Goal: Information Seeking & Learning: Learn about a topic

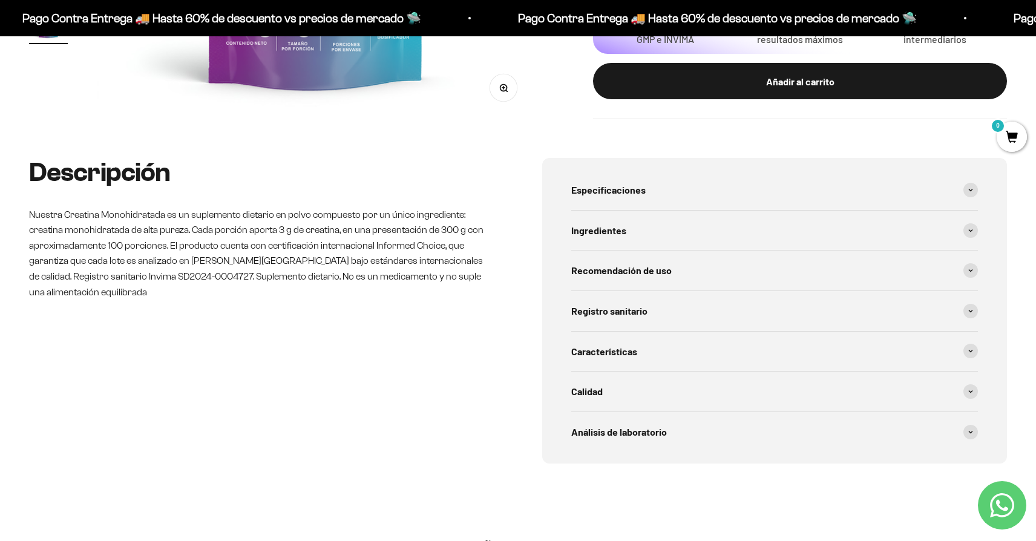
scroll to position [488, 0]
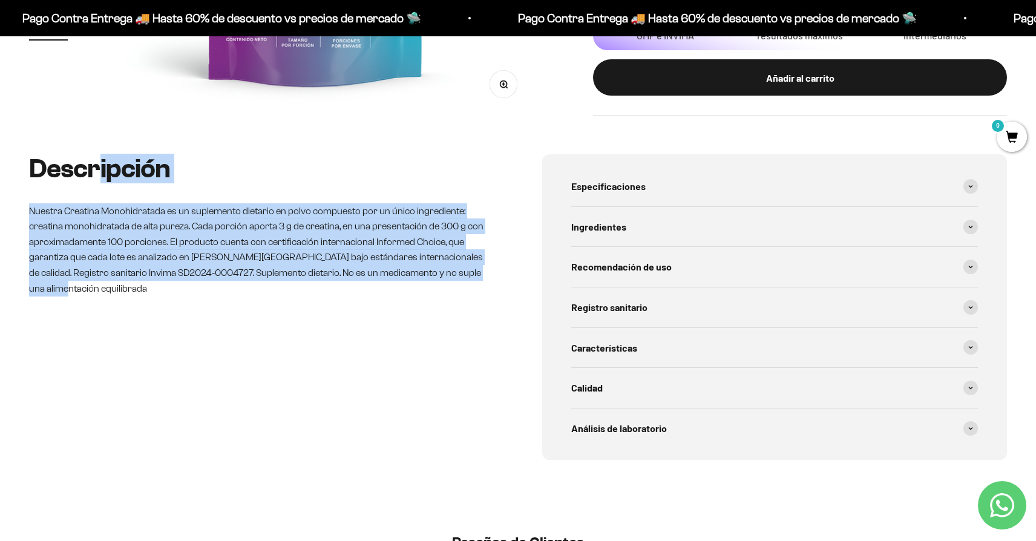
drag, startPoint x: 506, startPoint y: 275, endPoint x: 94, endPoint y: 165, distance: 426.8
click at [94, 165] on div "Descripción Nuestra Creatina Monohidratada es un suplemento dietario en polvo c…" at bounding box center [518, 307] width 978 height 306
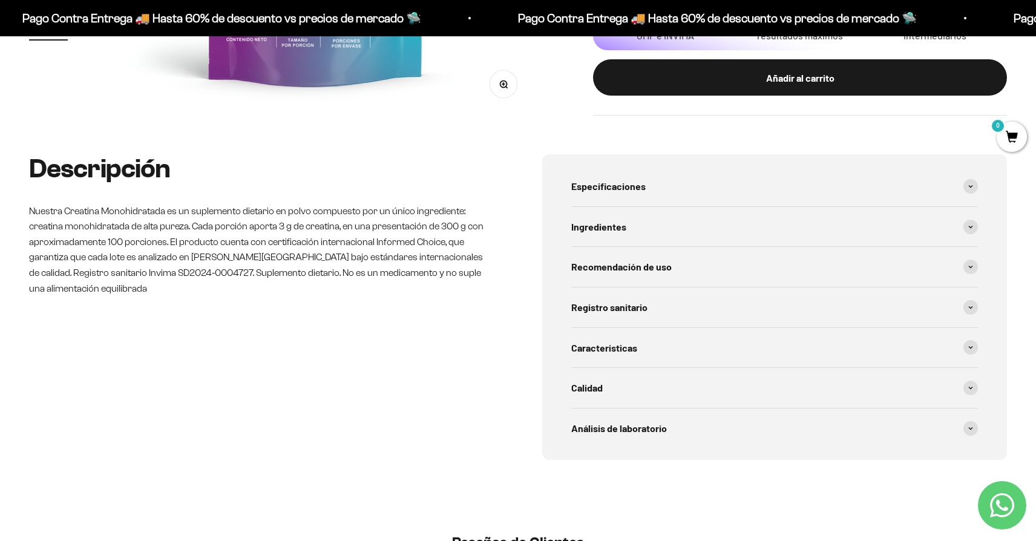
click at [92, 163] on h2 "Descripción" at bounding box center [261, 168] width 465 height 29
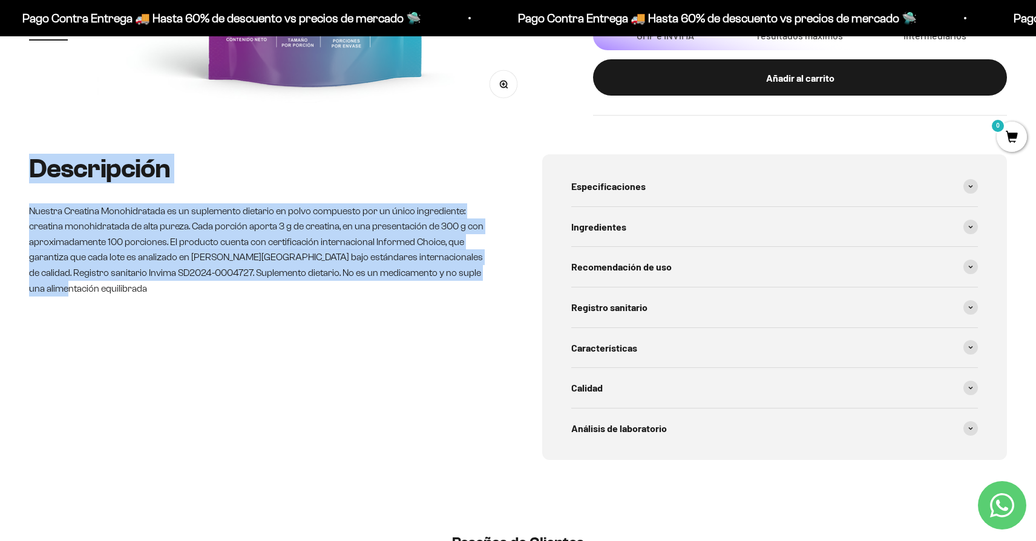
drag, startPoint x: 19, startPoint y: 166, endPoint x: 489, endPoint y: 277, distance: 482.5
click at [489, 277] on div "Descripción Nuestra Creatina Monohidratada es un suplemento dietario en polvo c…" at bounding box center [518, 336] width 1036 height 364
copy div "Descripción Nuestra Creatina Monohidratada es un suplemento dietario en polvo c…"
click at [740, 195] on div "Especificaciones" at bounding box center [774, 186] width 407 height 40
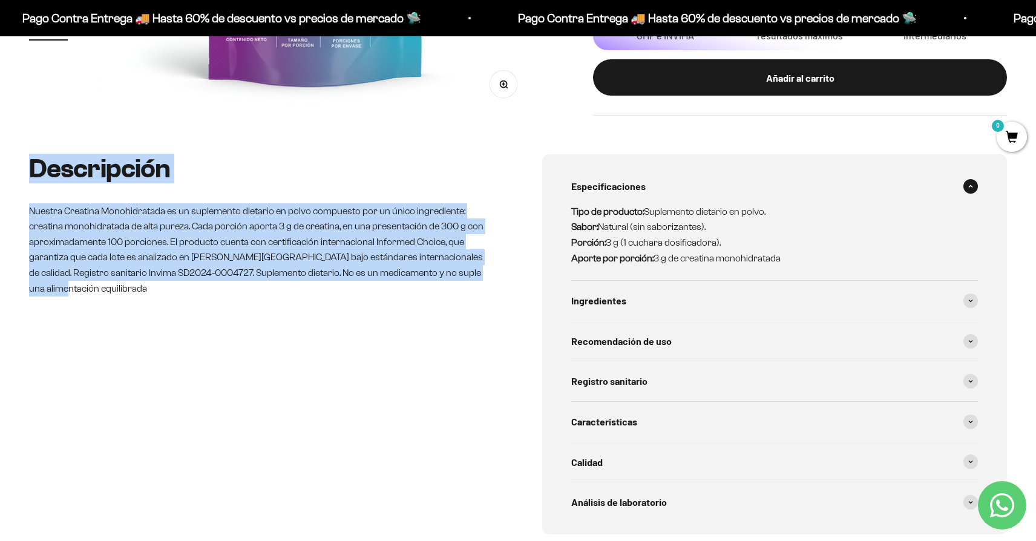
drag, startPoint x: 801, startPoint y: 261, endPoint x: 558, endPoint y: 211, distance: 248.5
click at [558, 211] on div "Especificaciones Tipo de producto: Suplemento dietario en polvo. Sabor: Natural…" at bounding box center [774, 344] width 465 height 380
copy p "Tipo de producto: Suplemento dietario en polvo. Sabor: Natural (sin saborizante…"
click at [719, 283] on div "Ingredientes" at bounding box center [774, 301] width 407 height 40
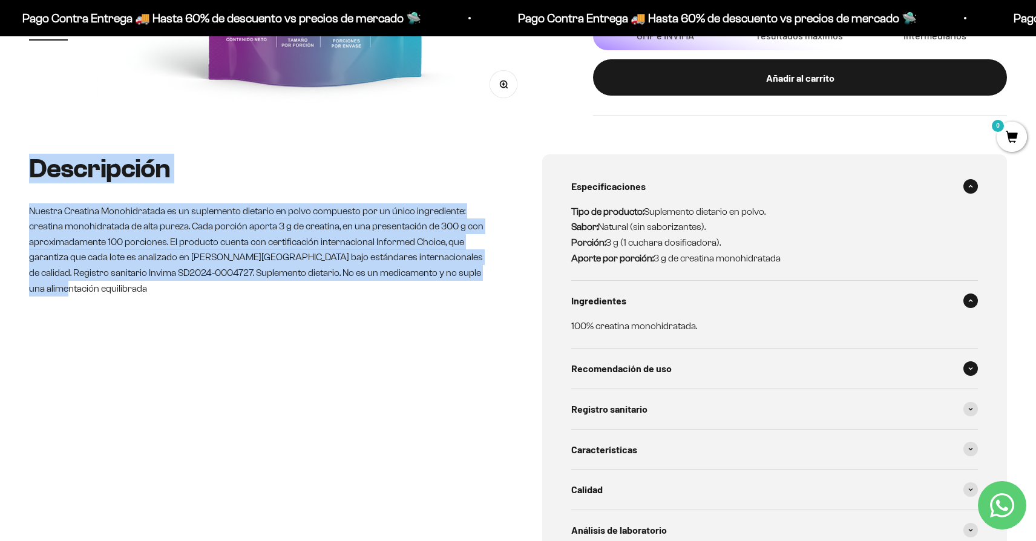
click at [671, 370] on div "Recomendación de uso" at bounding box center [774, 369] width 407 height 40
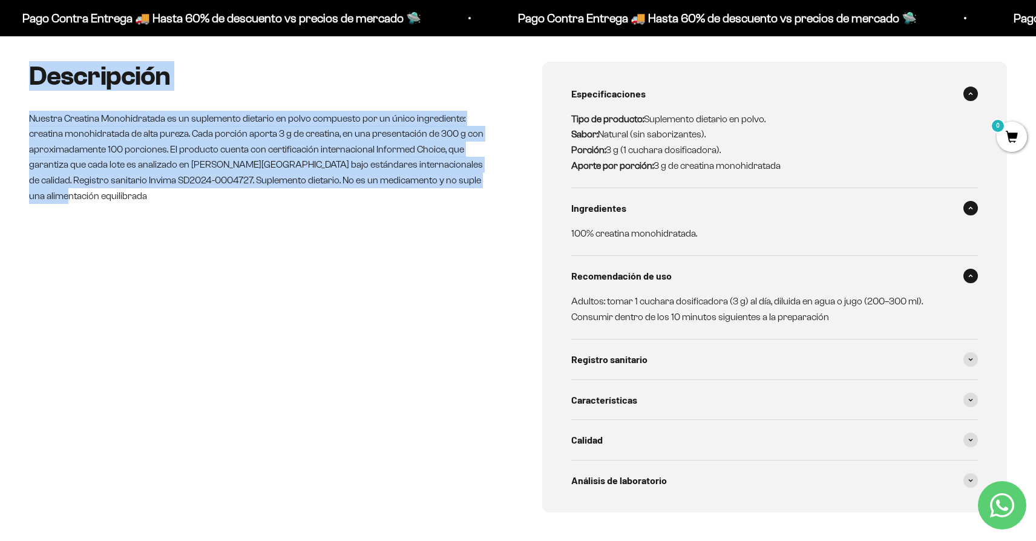
scroll to position [581, 0]
click at [698, 357] on div "Registro sanitario" at bounding box center [774, 359] width 407 height 40
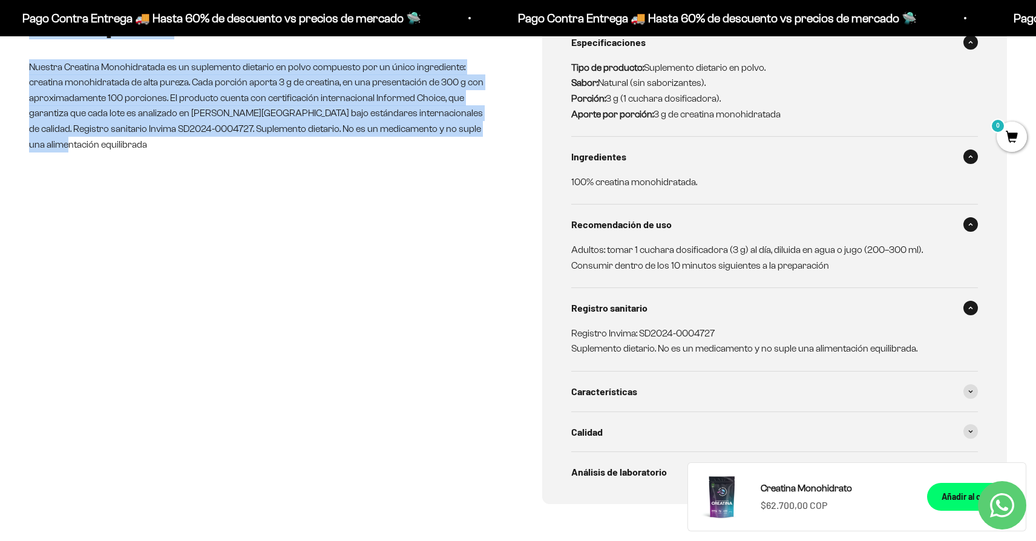
scroll to position [657, 0]
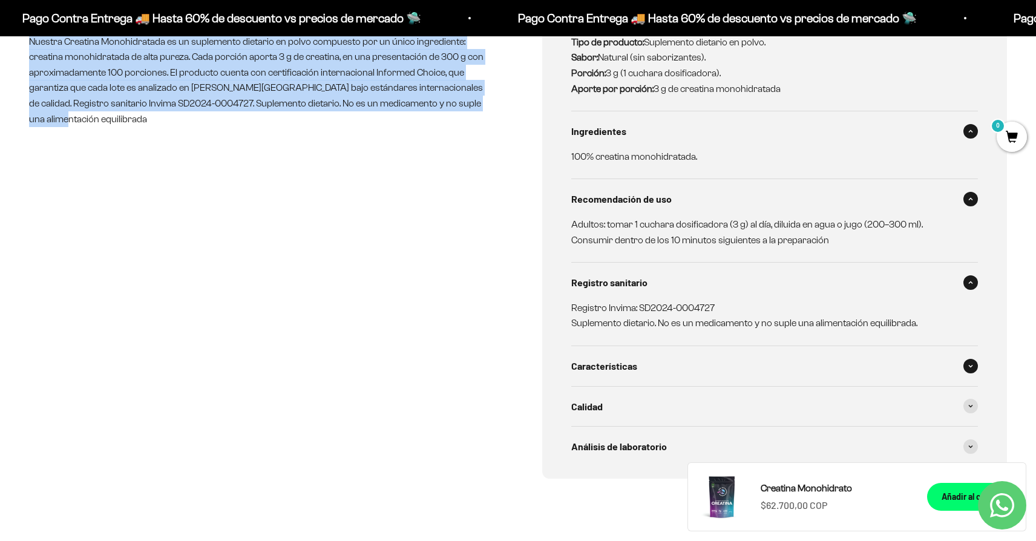
click at [690, 370] on div "Características" at bounding box center [774, 366] width 407 height 40
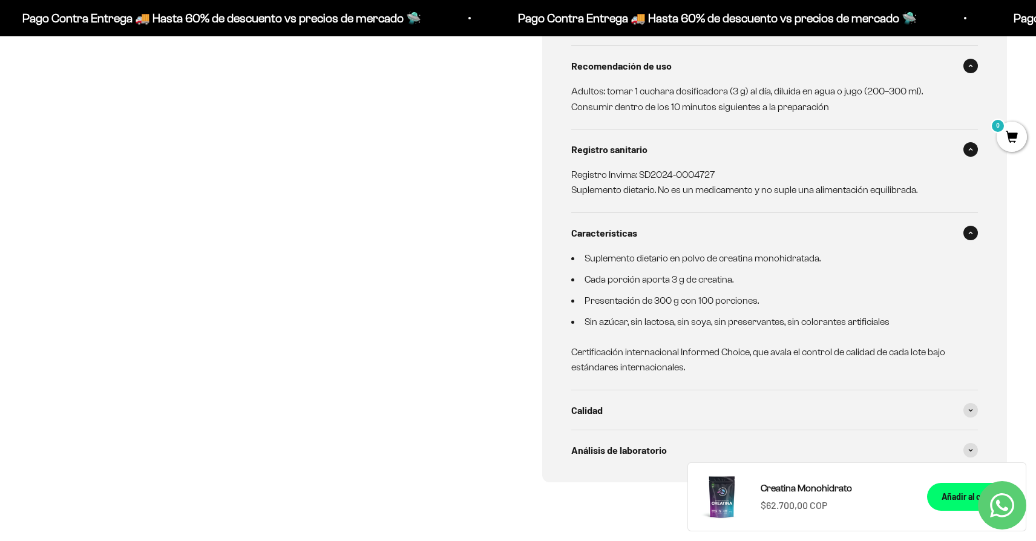
scroll to position [806, 0]
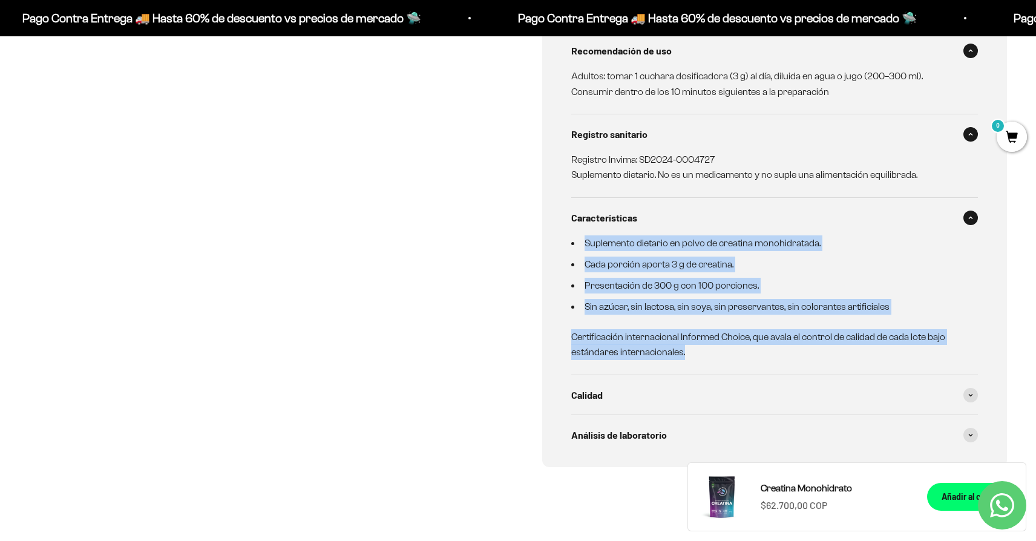
drag, startPoint x: 561, startPoint y: 237, endPoint x: 754, endPoint y: 359, distance: 228.2
click at [754, 359] on div "Especificaciones Tipo de producto: Suplemento dietario en polvo. Sabor: Natural…" at bounding box center [774, 152] width 465 height 631
copy div "Suplemento dietario en polvo de creatina monohidratada. Cada porción aporta 3 g…"
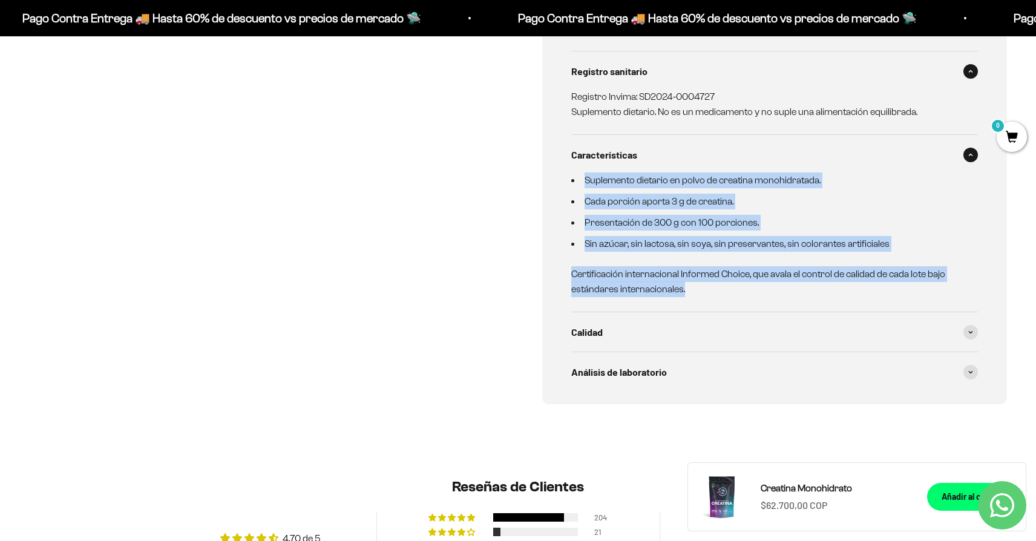
scroll to position [907, 0]
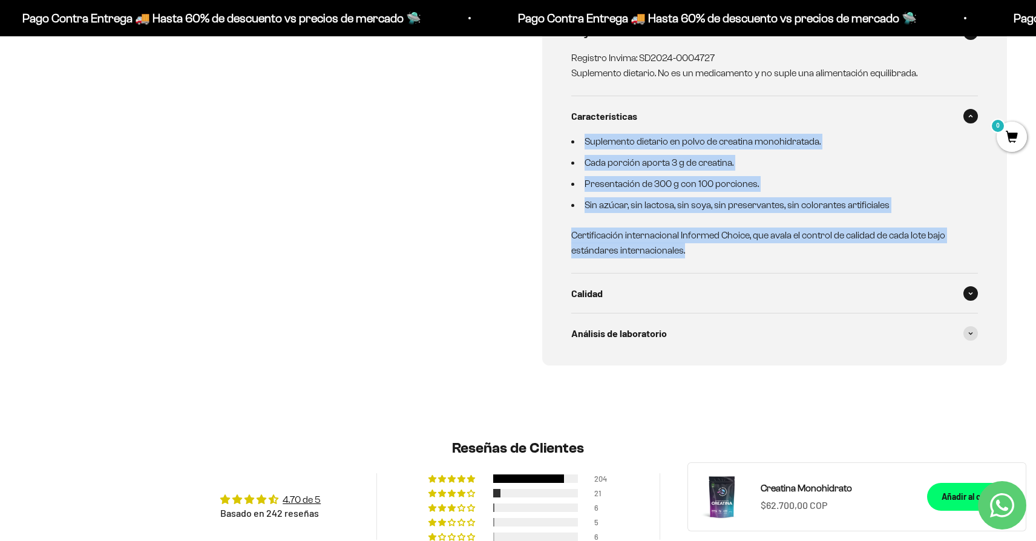
click at [598, 298] on span "Calidad" at bounding box center [586, 294] width 31 height 16
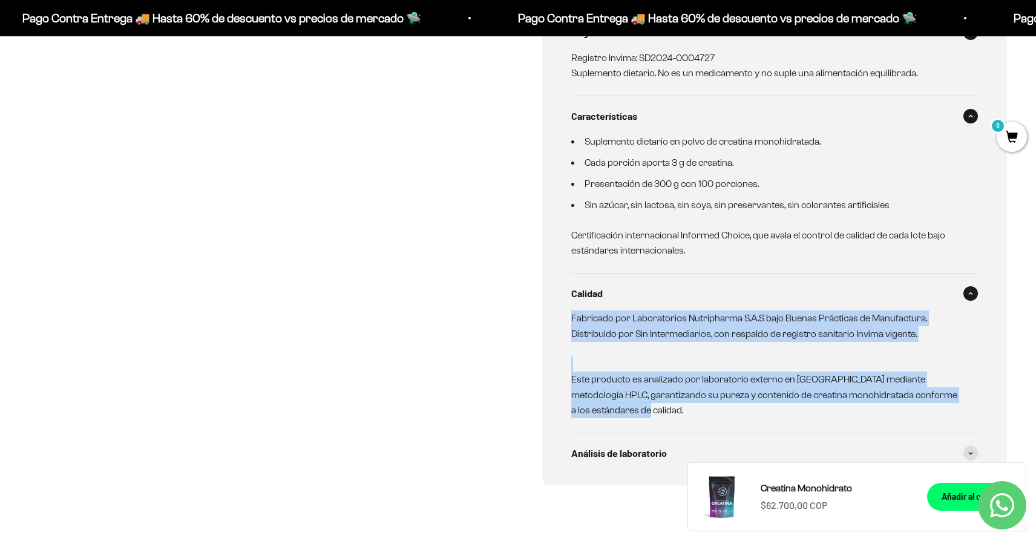
drag, startPoint x: 603, startPoint y: 411, endPoint x: 568, endPoint y: 318, distance: 99.6
click at [568, 318] on div "Especificaciones Tipo de producto: Suplemento dietario en polvo. Sabor: Natural…" at bounding box center [774, 110] width 465 height 750
copy div "Fabricado por Laboratorios Nutripharma S.A.S bajo Buenas Prácticas de Manufactu…"
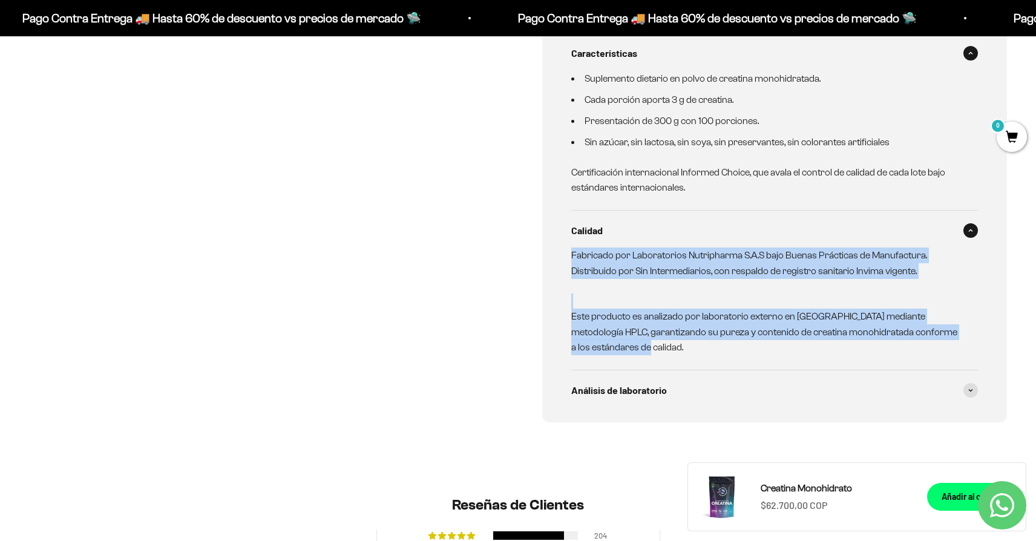
scroll to position [1003, 0]
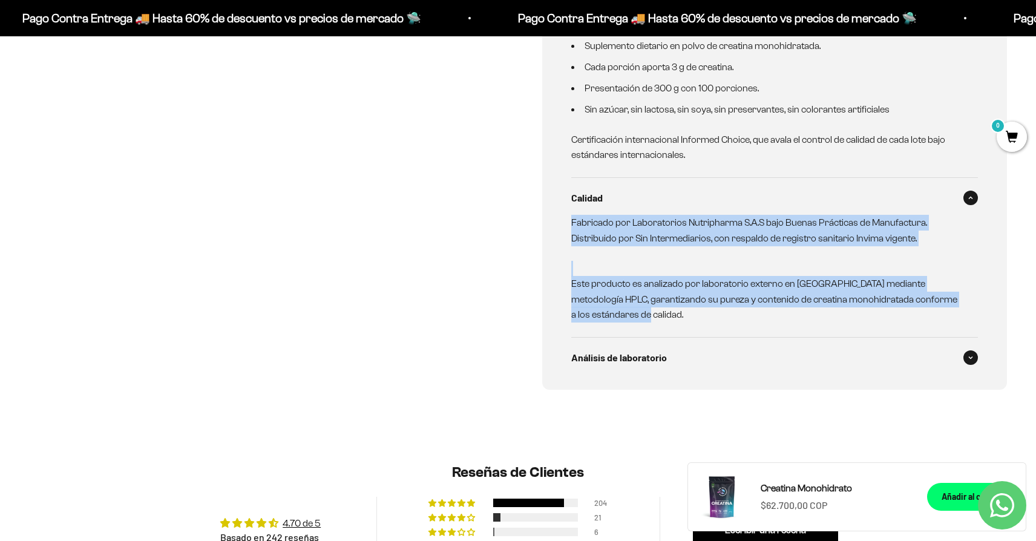
click at [620, 359] on span "Análisis de laboratorio" at bounding box center [619, 358] width 96 height 16
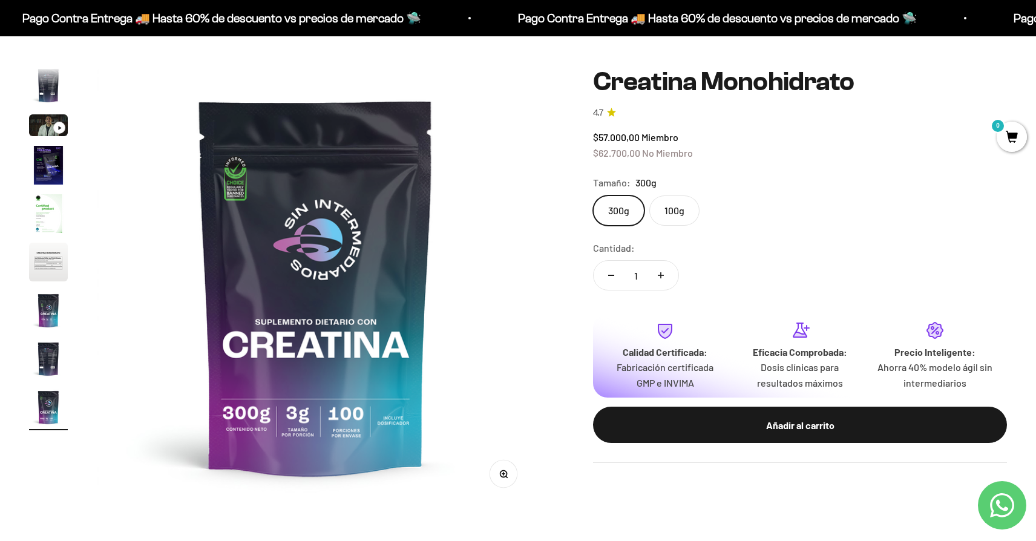
scroll to position [0, 0]
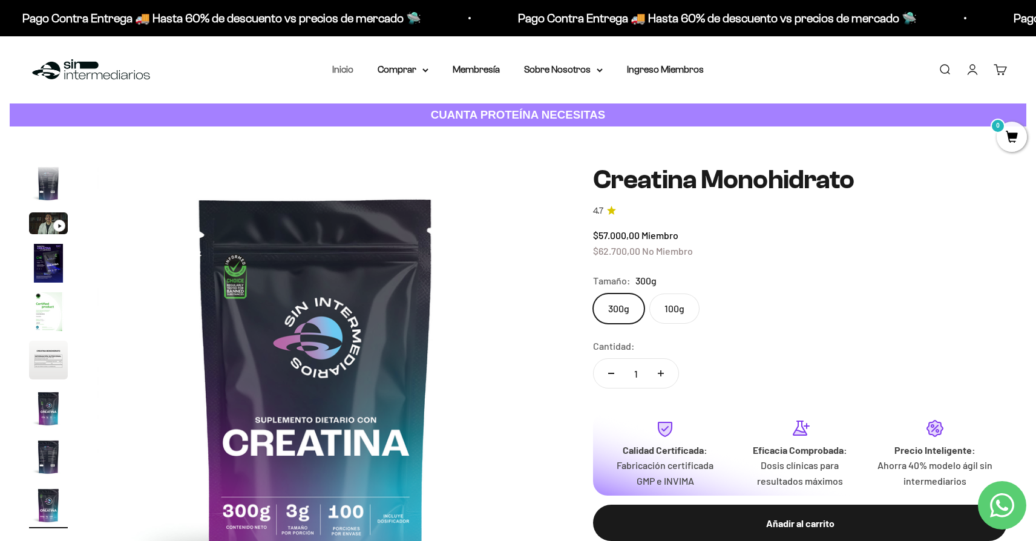
click at [341, 69] on link "Inicio" at bounding box center [342, 69] width 21 height 10
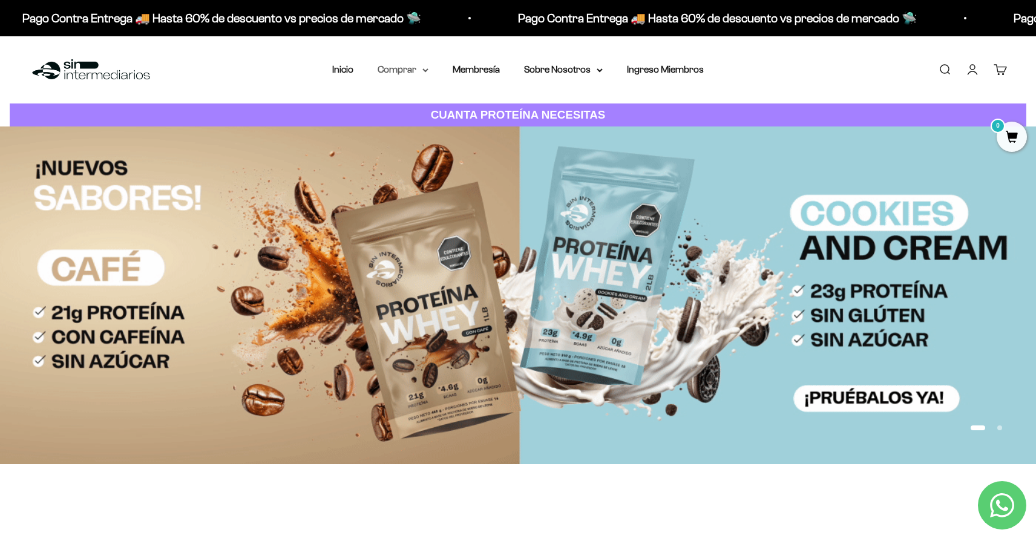
click at [404, 67] on summary "Comprar" at bounding box center [403, 70] width 51 height 16
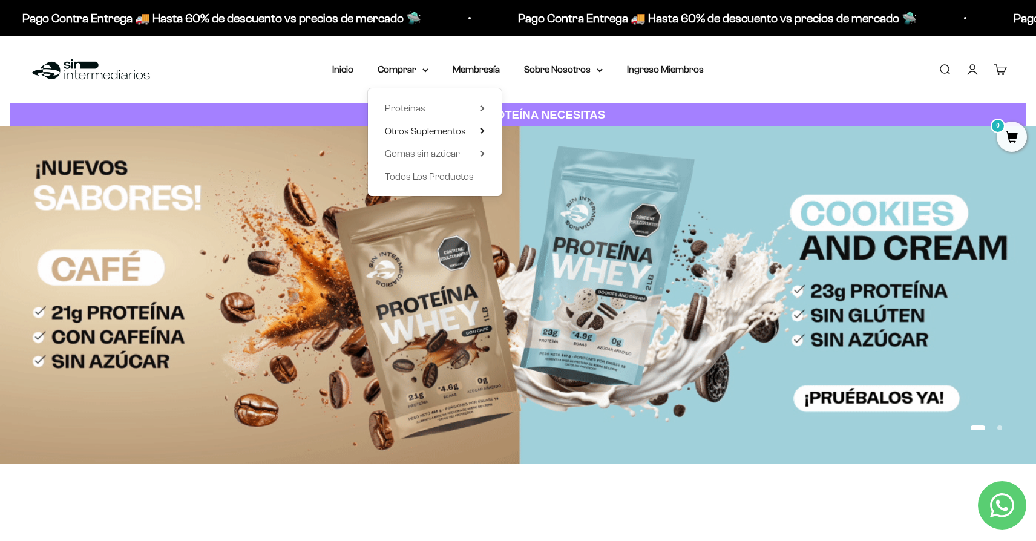
click at [441, 134] on span "Otros Suplementos" at bounding box center [425, 131] width 81 height 10
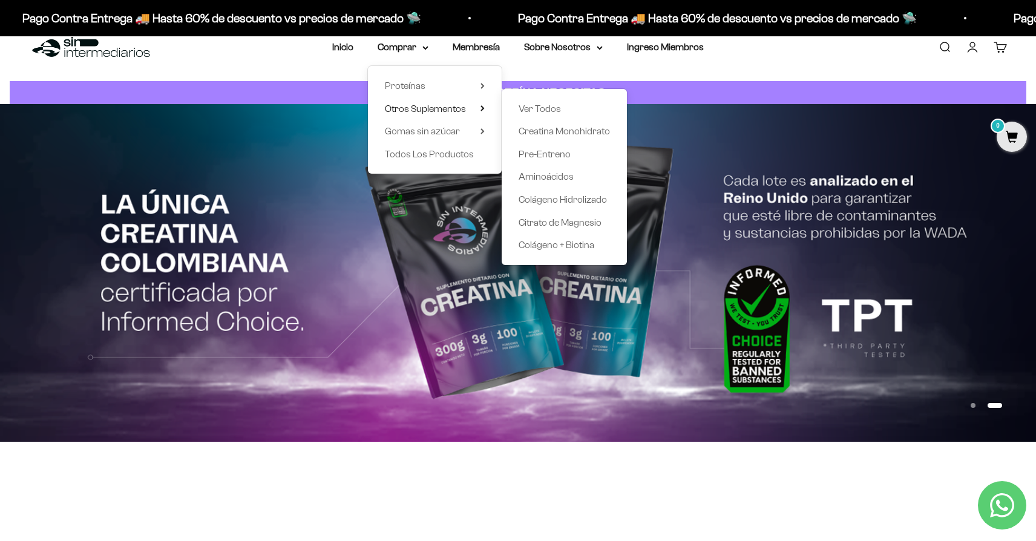
scroll to position [33, 0]
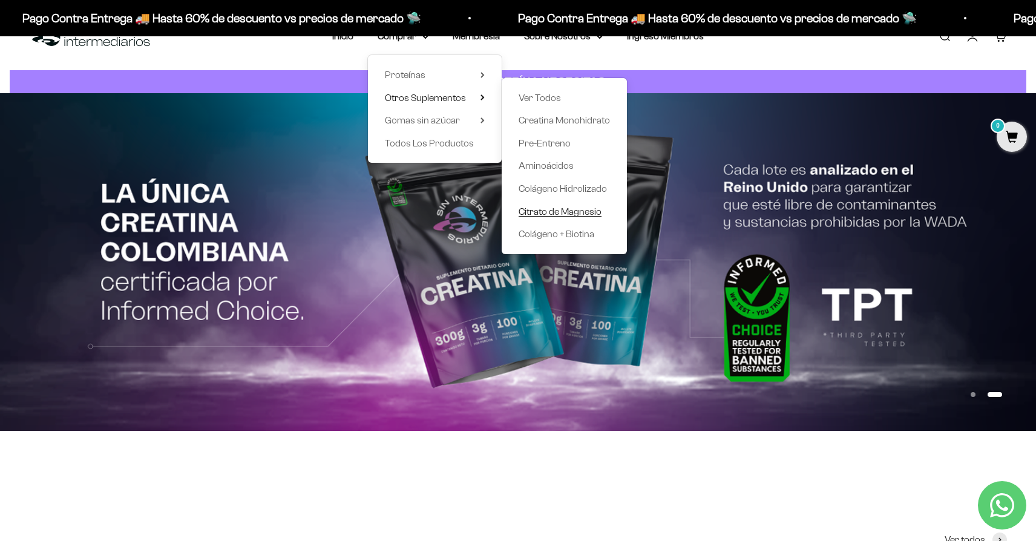
click at [553, 212] on span "Citrato de Magnesio" at bounding box center [560, 211] width 83 height 10
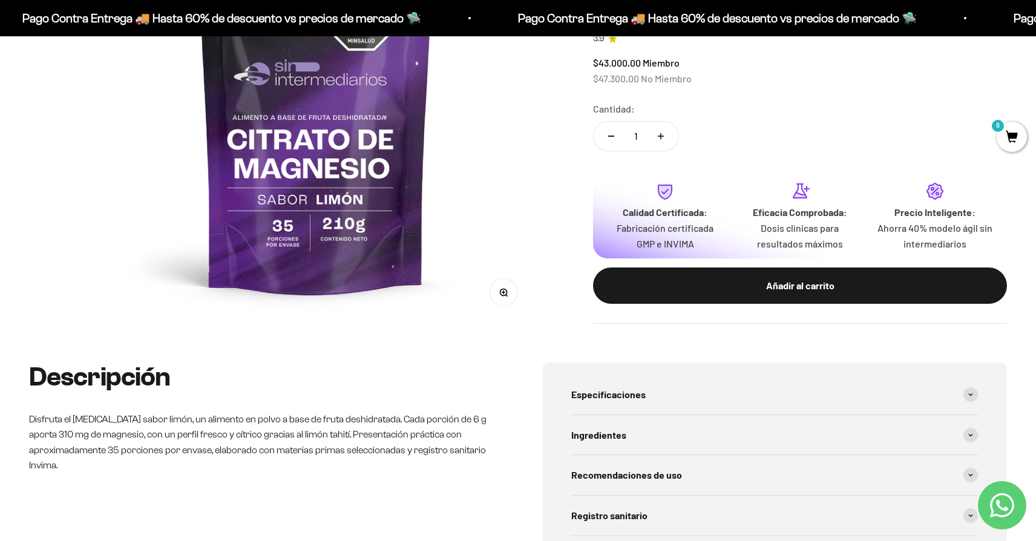
scroll to position [309, 0]
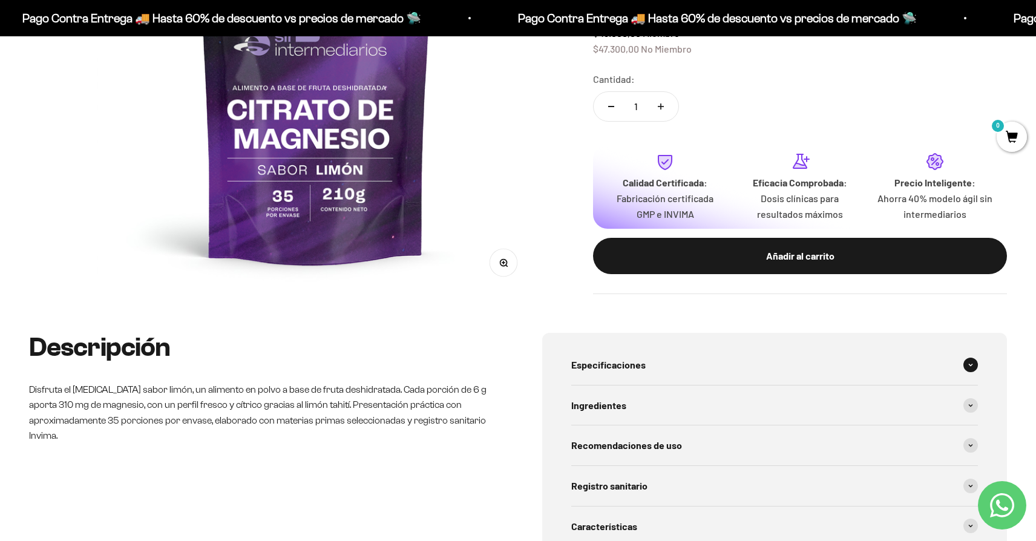
click at [747, 362] on div "Especificaciones" at bounding box center [774, 365] width 407 height 40
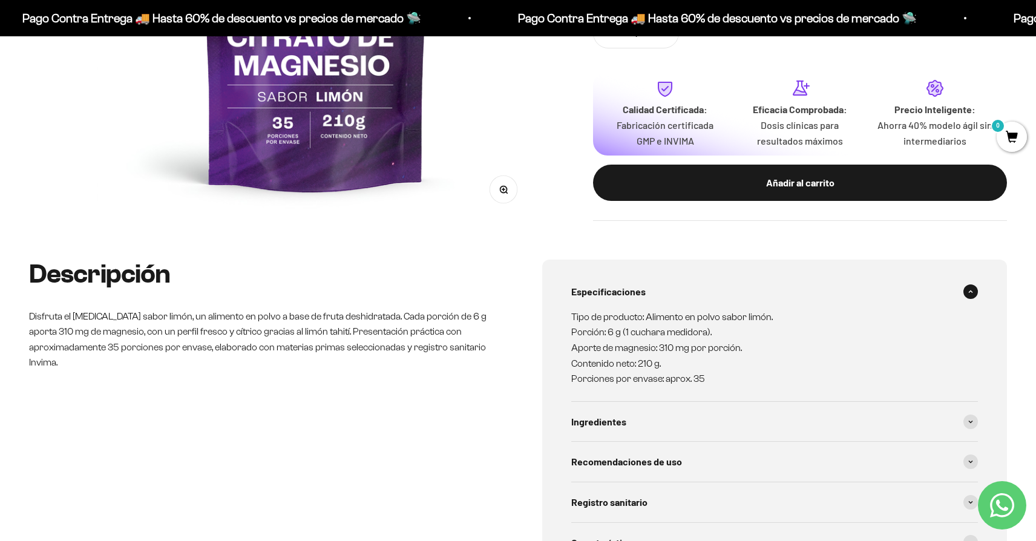
scroll to position [382, 0]
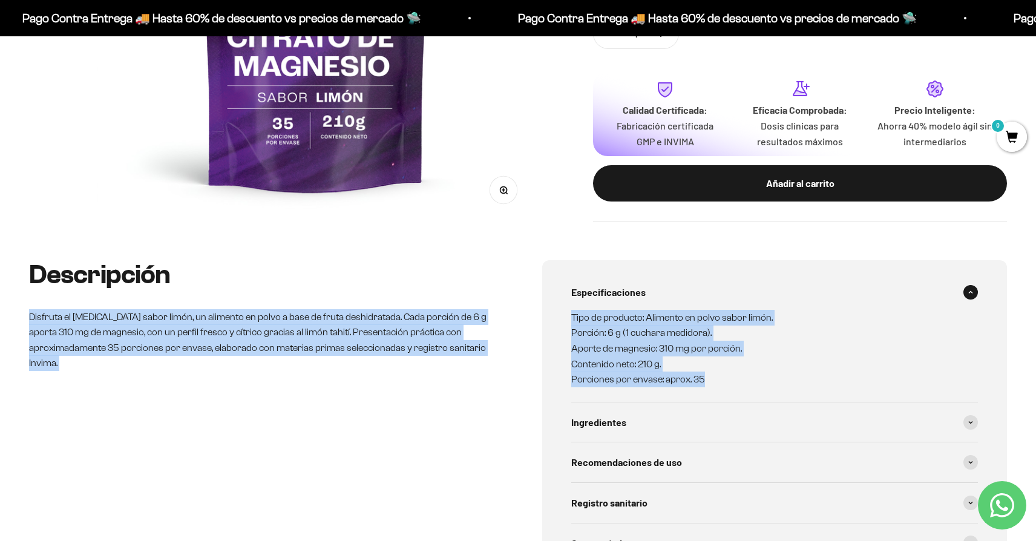
drag, startPoint x: 14, startPoint y: 312, endPoint x: 781, endPoint y: 373, distance: 769.8
click at [781, 373] on div "Descripción Disfruta el Citrato de Magnesio sabor limón, un alimento en polvo a…" at bounding box center [518, 466] width 1036 height 413
copy div "Disfruta el Citrato de Magnesio sabor limón, un alimento en polvo a base de fru…"
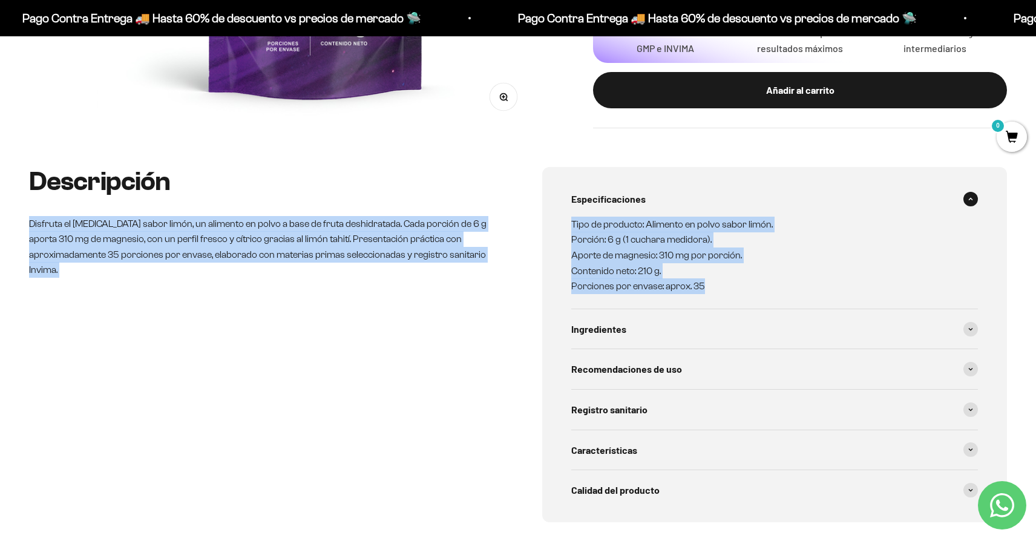
scroll to position [502, 0]
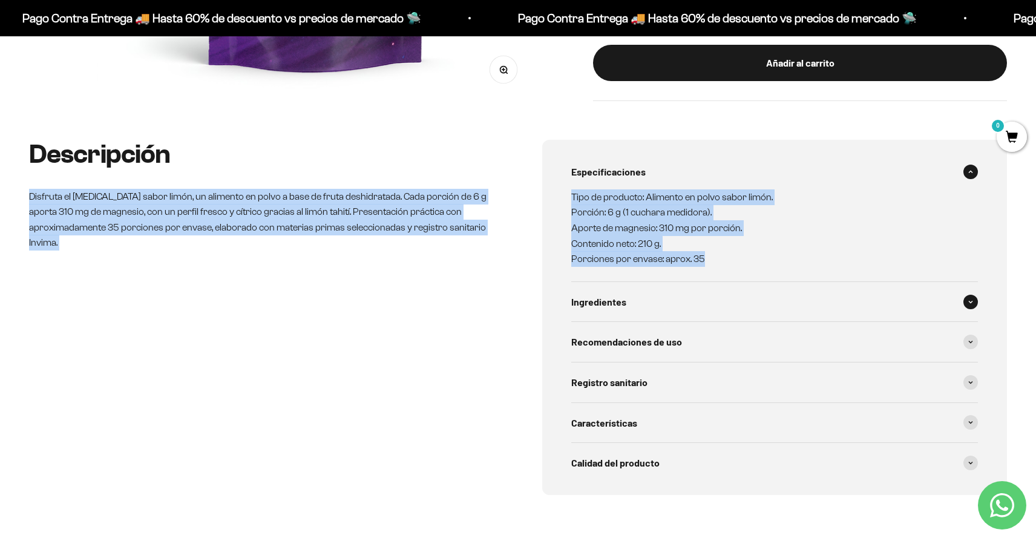
click at [731, 307] on div "Ingredientes" at bounding box center [774, 302] width 407 height 40
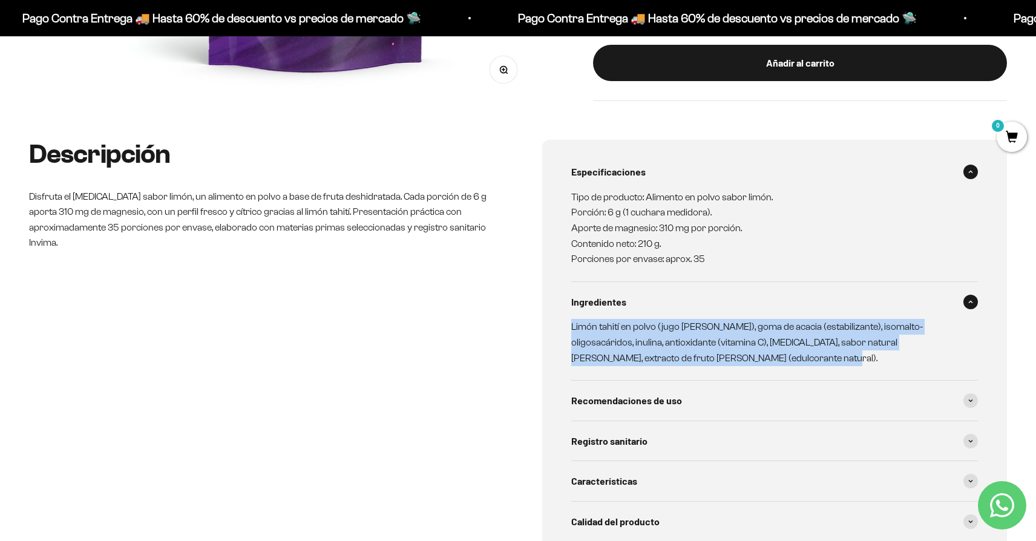
drag, startPoint x: 711, startPoint y: 367, endPoint x: 562, endPoint y: 327, distance: 154.0
click at [562, 327] on div "Especificaciones Tipo de producto: Alimento en polvo sabor limón. Porción: 6 g …" at bounding box center [774, 346] width 465 height 413
copy p "Limón tahití en polvo (jugo de limón, sal), goma de acacia (estabilizante), iso…"
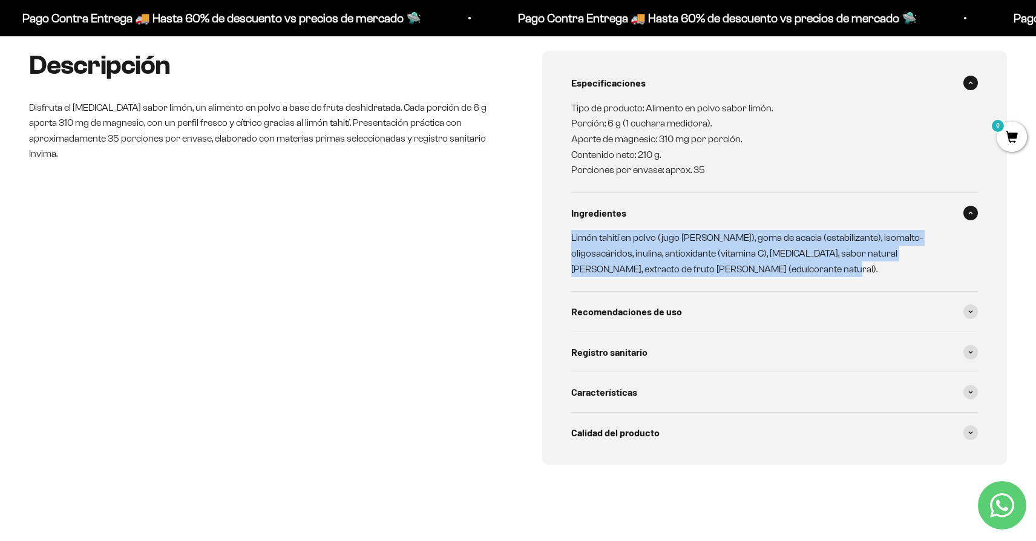
scroll to position [599, 0]
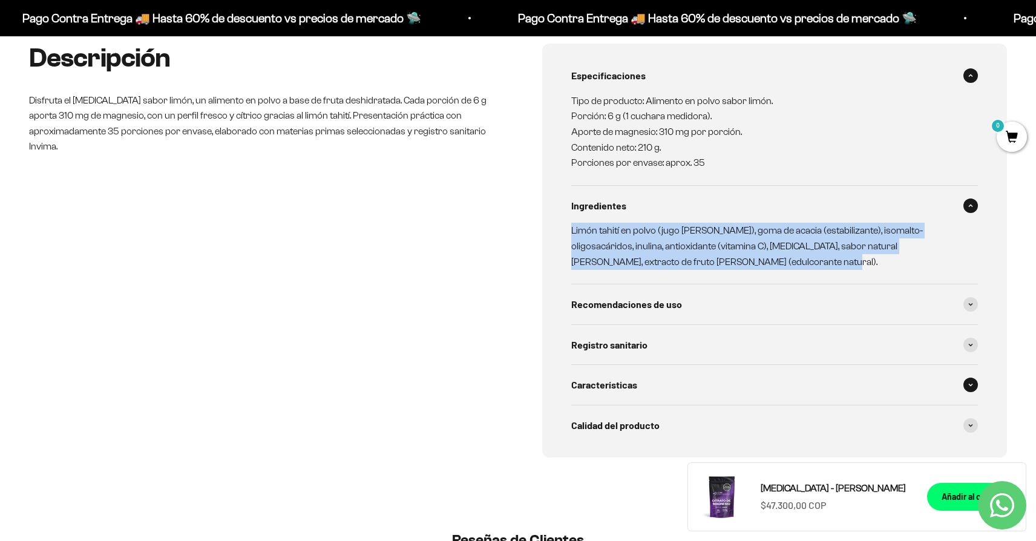
click at [645, 395] on div "Características" at bounding box center [774, 385] width 407 height 40
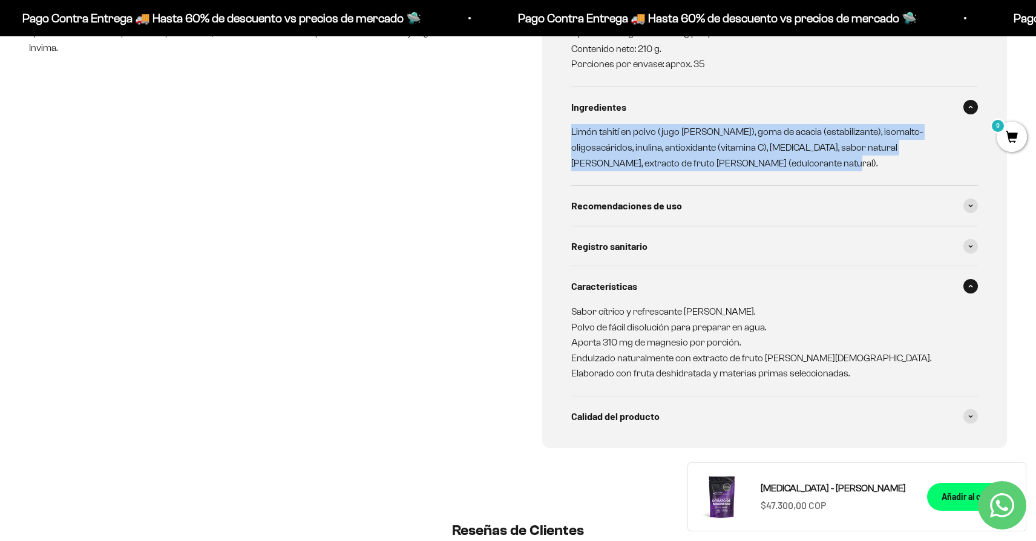
scroll to position [707, 0]
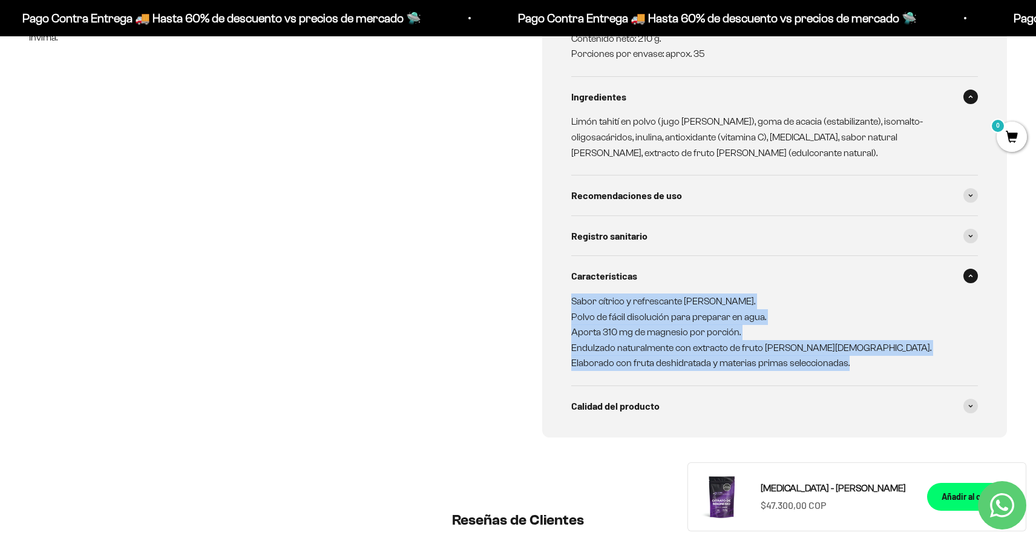
drag, startPoint x: 855, startPoint y: 362, endPoint x: 544, endPoint y: 302, distance: 316.2
click at [544, 302] on div "Especificaciones Tipo de producto: Alimento en polvo sabor limón. Porción: 6 g …" at bounding box center [774, 186] width 465 height 503
copy p "Sabor cítrico y refrescante a limón. Polvo de fácil disolución para preparar en…"
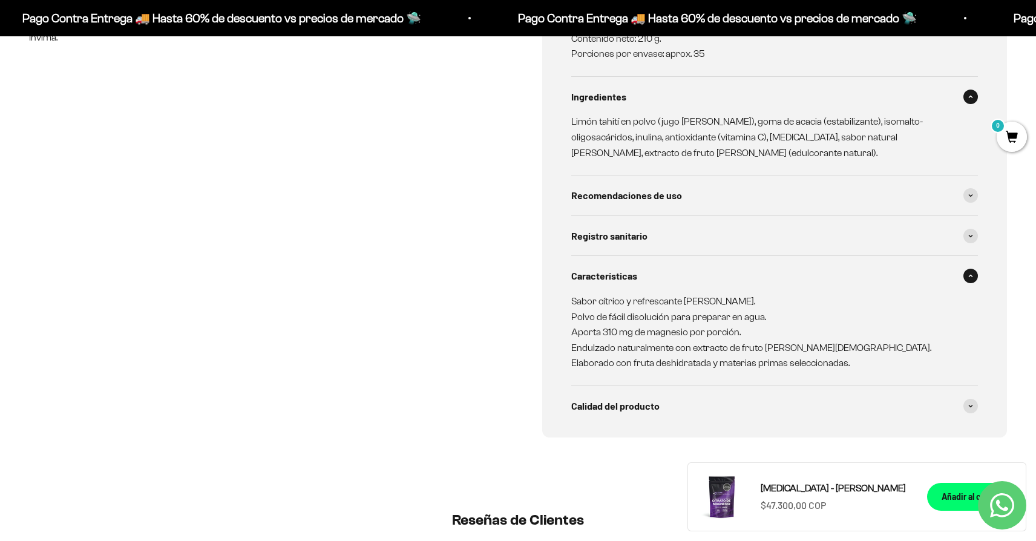
click at [416, 212] on div "Descripción Disfruta el Citrato de Magnesio sabor limón, un alimento en polvo a…" at bounding box center [261, 186] width 465 height 503
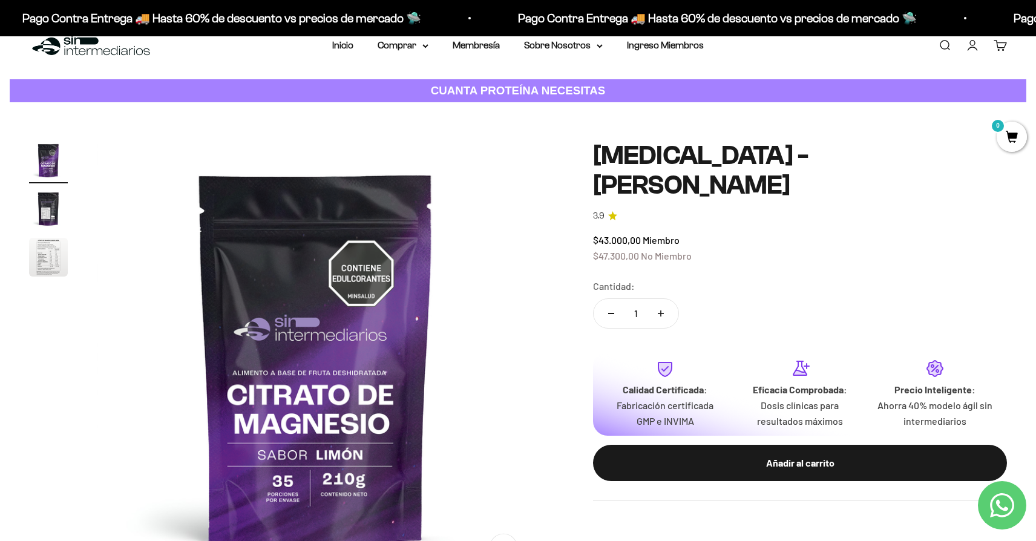
scroll to position [0, 0]
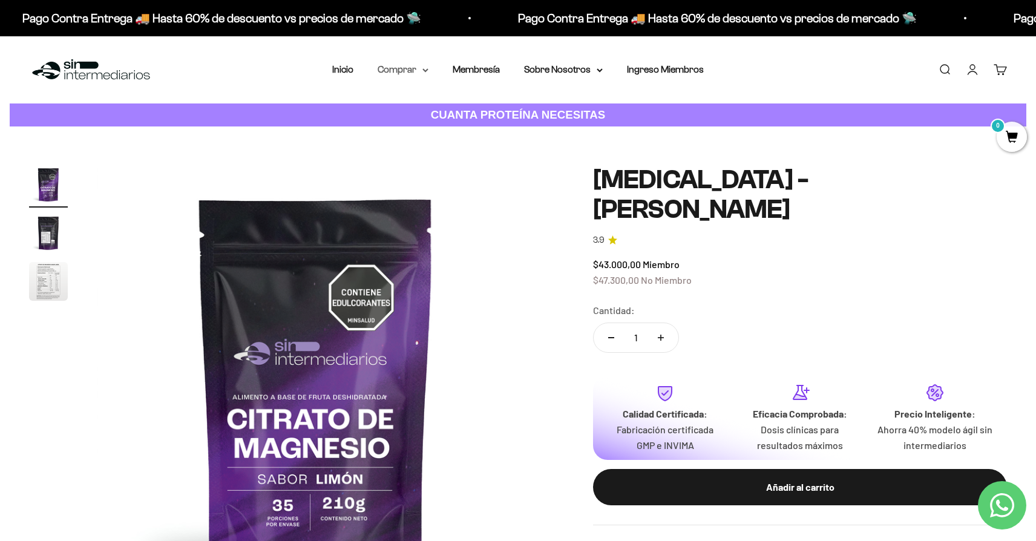
click at [396, 71] on summary "Comprar" at bounding box center [403, 70] width 51 height 16
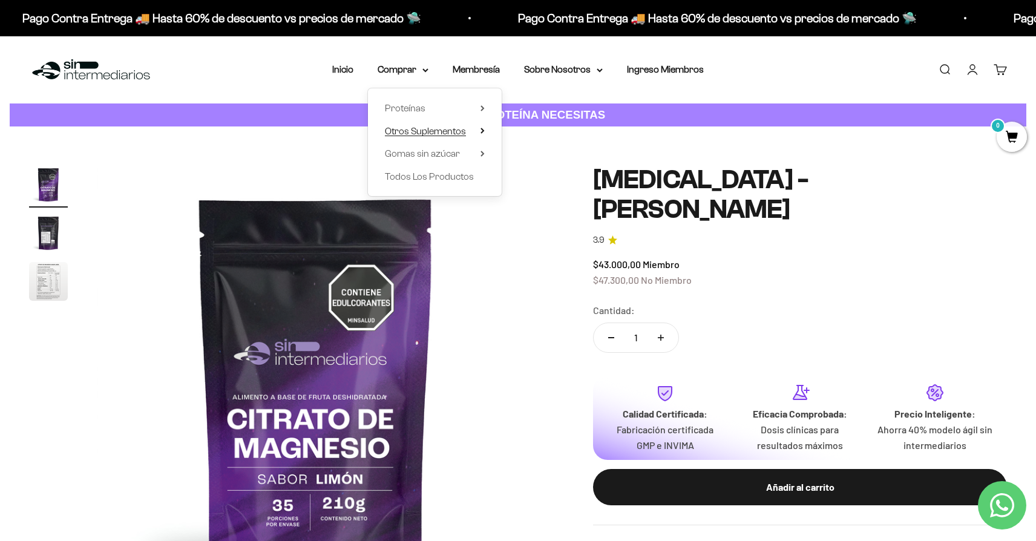
click at [450, 130] on span "Otros Suplementos" at bounding box center [425, 131] width 81 height 10
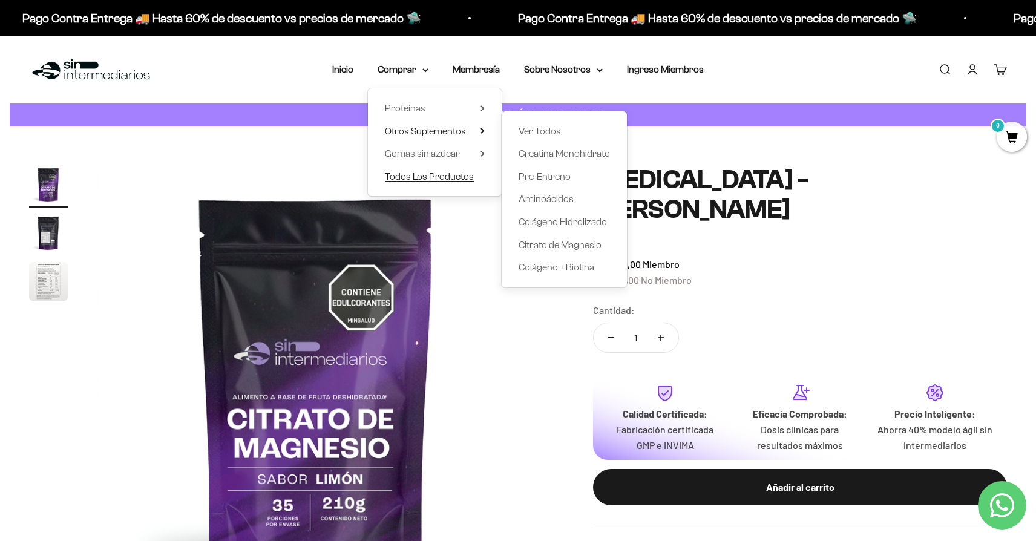
click at [434, 178] on span "Todos Los Productos" at bounding box center [429, 176] width 89 height 10
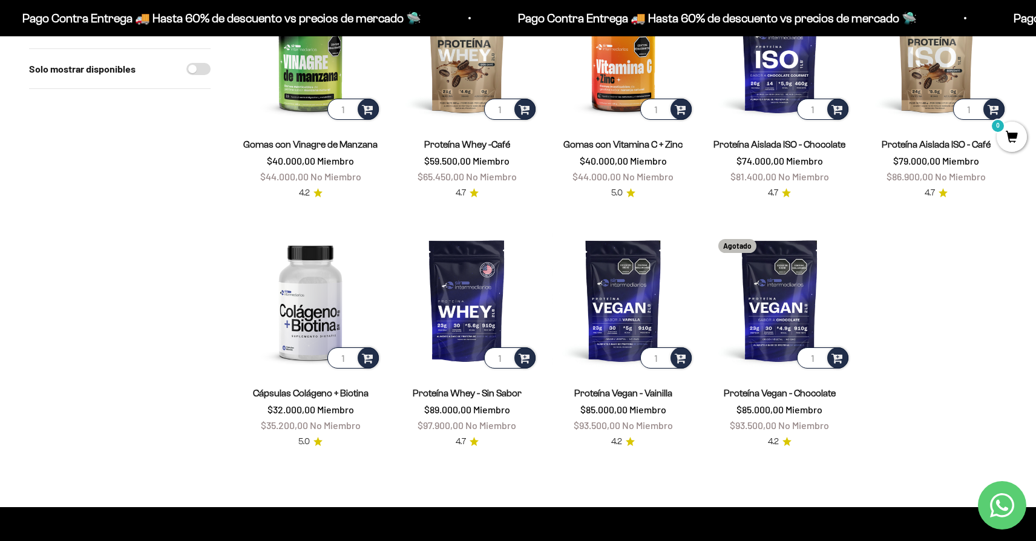
scroll to position [1006, 0]
